Goal: Information Seeking & Learning: Find specific page/section

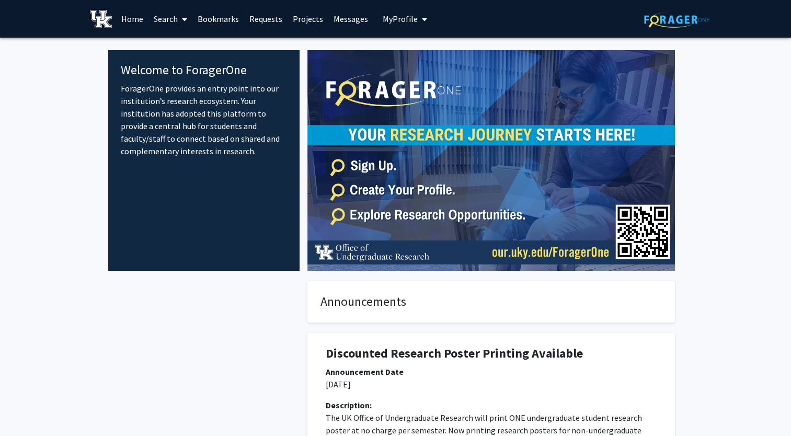
click at [178, 18] on link "Search" at bounding box center [170, 19] width 44 height 37
click at [187, 47] on span "Faculty/Staff" at bounding box center [186, 48] width 77 height 21
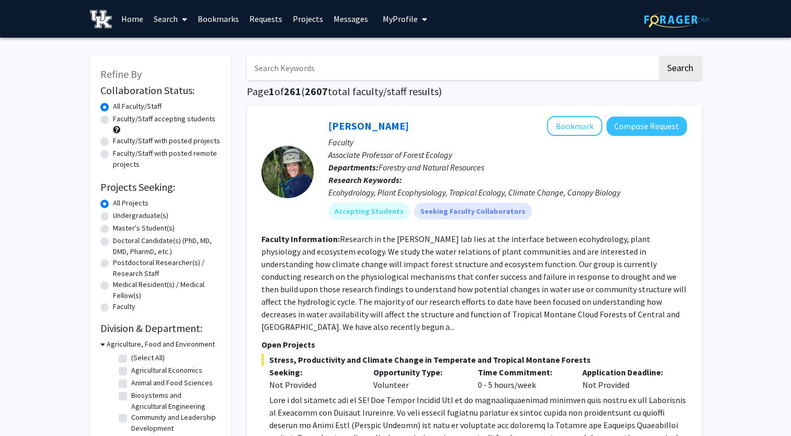
click at [318, 70] on input "Search Keywords" at bounding box center [452, 68] width 410 height 24
type input "geography"
click at [658, 56] on button "Search" at bounding box center [679, 68] width 43 height 24
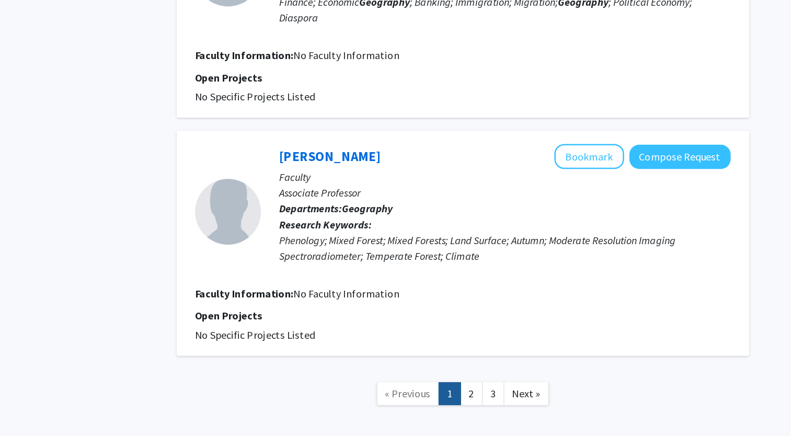
scroll to position [1583, 0]
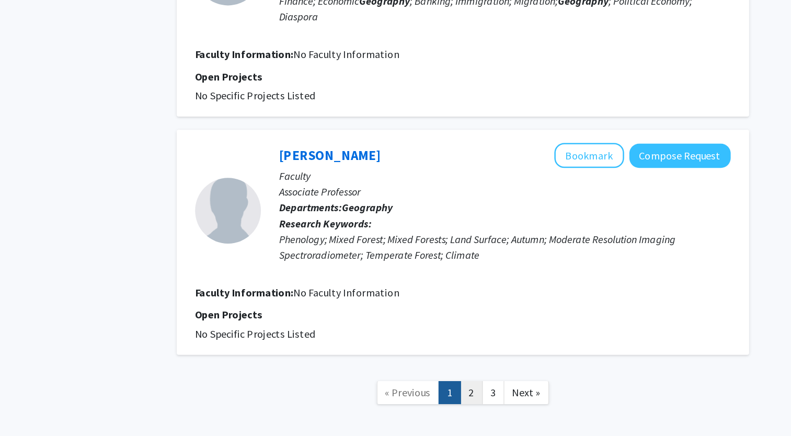
click at [482, 392] on link "2" at bounding box center [481, 401] width 18 height 18
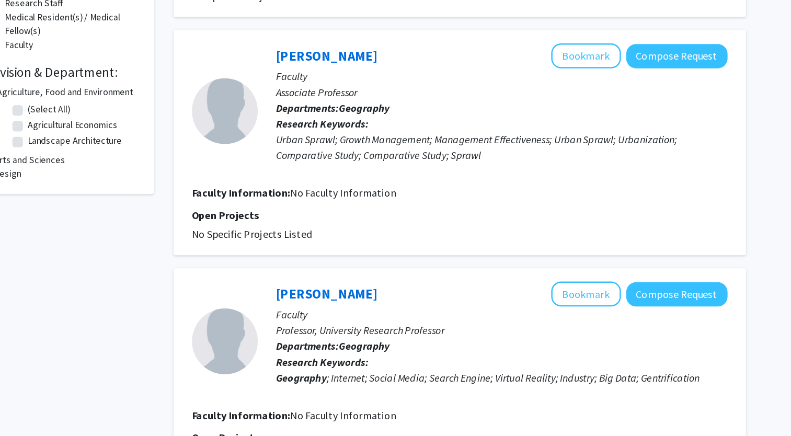
scroll to position [271, 0]
click at [364, 38] on link "[PERSON_NAME]" at bounding box center [368, 44] width 80 height 13
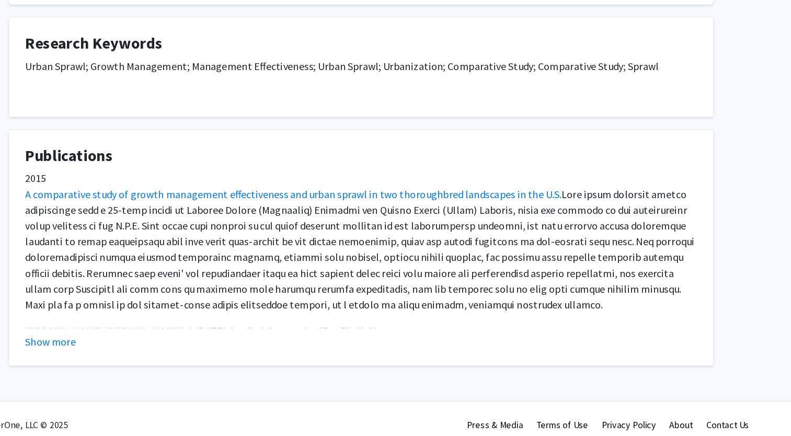
scroll to position [172, 0]
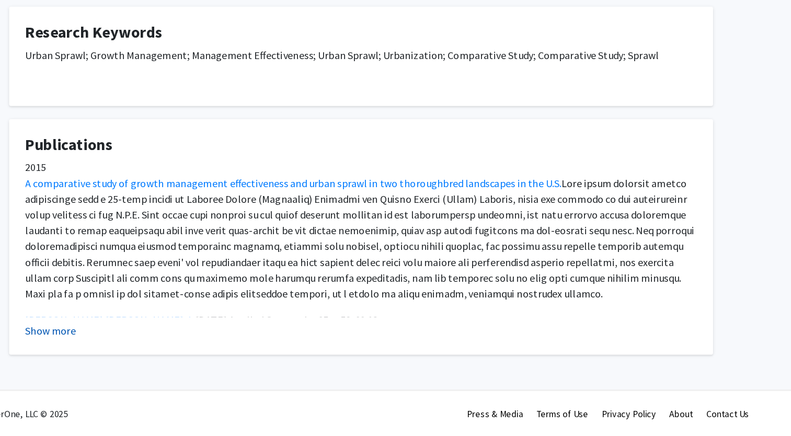
click at [135, 351] on button "Show more" at bounding box center [149, 351] width 40 height 13
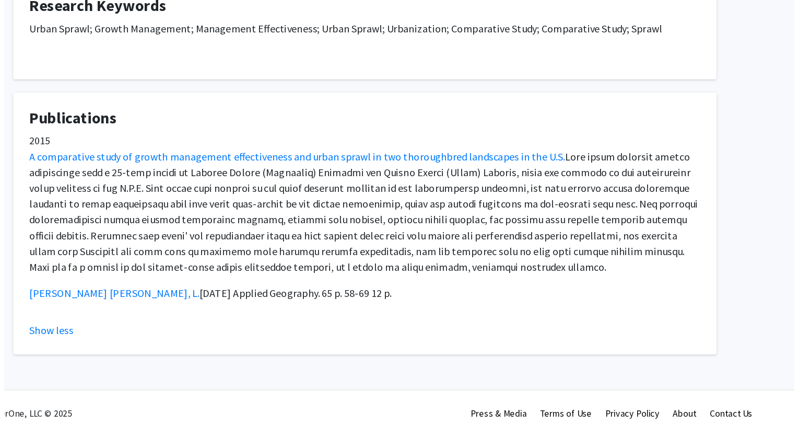
scroll to position [0, 0]
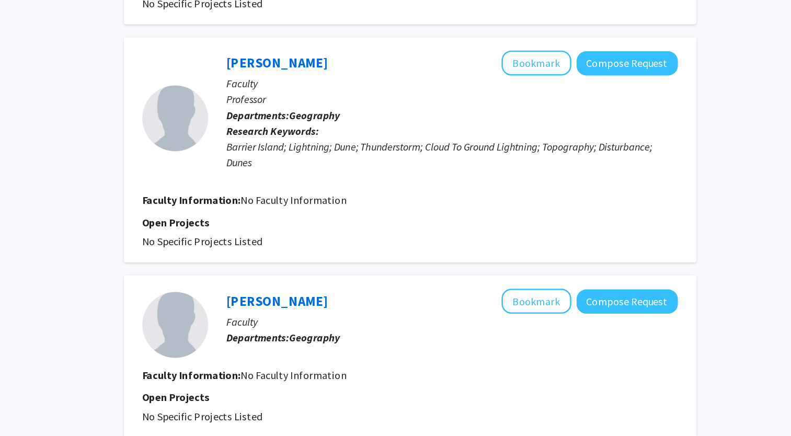
scroll to position [1273, 0]
